Goal: Information Seeking & Learning: Learn about a topic

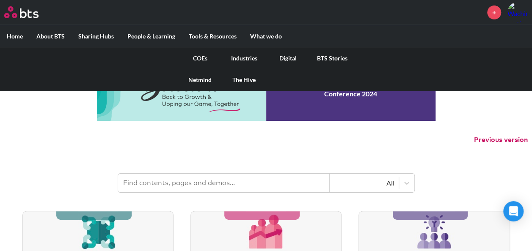
click at [285, 58] on link "Digital" at bounding box center [288, 58] width 44 height 22
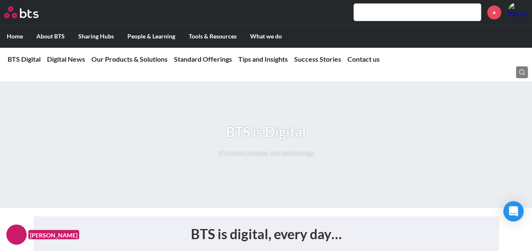
scroll to position [1081, 0]
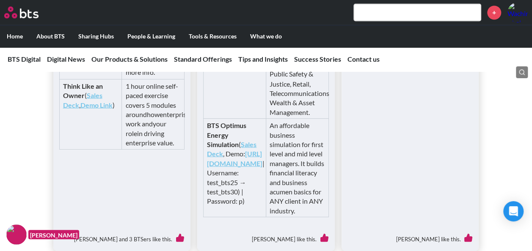
scroll to position [2339, 0]
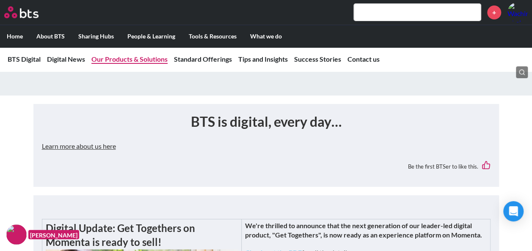
click at [156, 60] on link "Our Products & Solutions" at bounding box center [129, 59] width 76 height 8
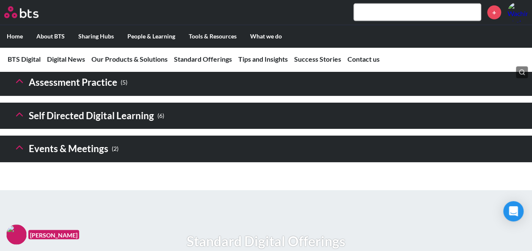
scroll to position [1345, 0]
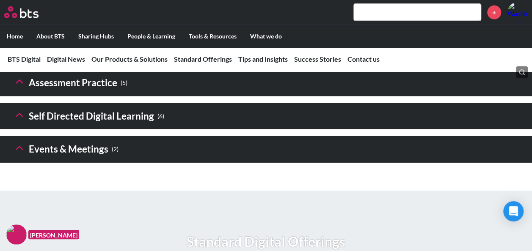
click at [193, 63] on header "Digital financial & Strategy Sims ( 5 )" at bounding box center [266, 50] width 532 height 27
click at [181, 63] on header "Digital financial & Strategy Sims ( 5 )" at bounding box center [266, 50] width 532 height 27
click at [145, 59] on h3 "Digital financial & Strategy Sims ( 5 )" at bounding box center [122, 50] width 216 height 18
click at [19, 50] on polyline at bounding box center [19, 48] width 6 height 3
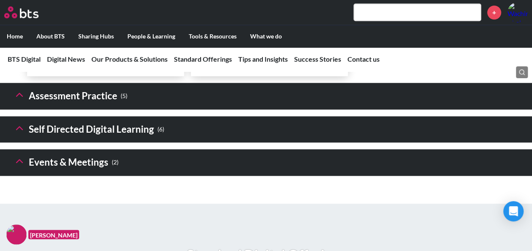
scroll to position [2033, 0]
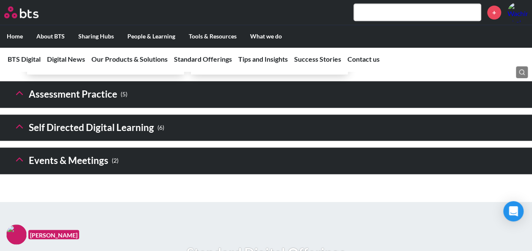
click at [19, 132] on icon at bounding box center [20, 127] width 12 height 12
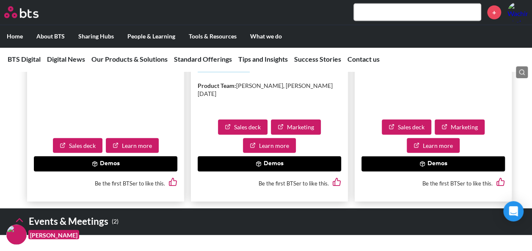
scroll to position [2802, 0]
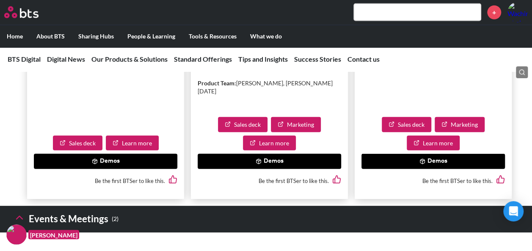
click at [234, 169] on button "Demos" at bounding box center [268, 161] width 143 height 15
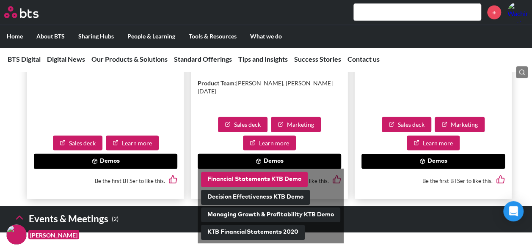
scroll to position [2832, 0]
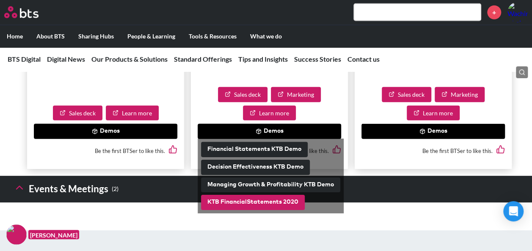
click at [263, 208] on button "KTB FinancialStatements 2020" at bounding box center [253, 202] width 104 height 15
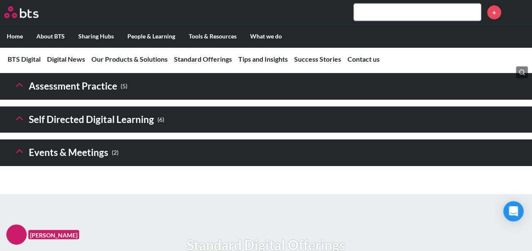
scroll to position [1344, 0]
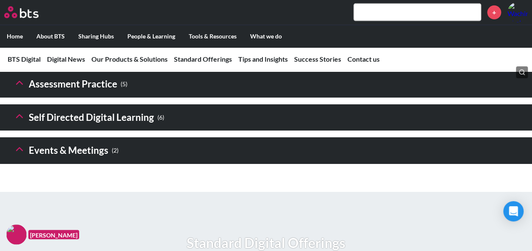
click at [122, 127] on h3 "Self Directed Digital Learning ( 6 )" at bounding box center [89, 118] width 151 height 18
click at [22, 122] on icon at bounding box center [20, 116] width 12 height 12
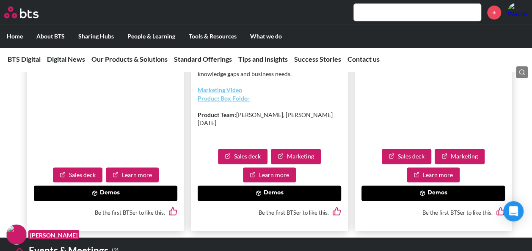
scroll to position [2078, 0]
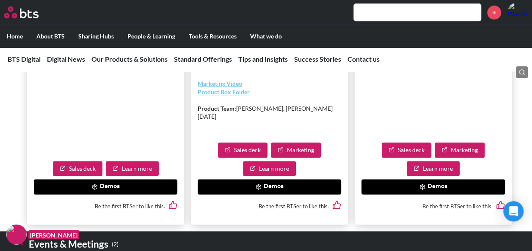
click at [253, 195] on button "Demos" at bounding box center [268, 186] width 143 height 15
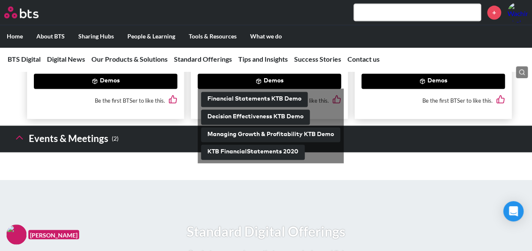
scroll to position [2195, 0]
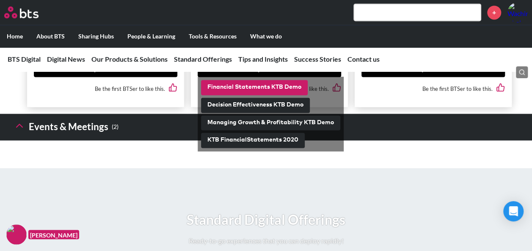
click at [269, 95] on button "Financial Statements KTB Demo" at bounding box center [254, 87] width 107 height 15
